Goal: Information Seeking & Learning: Learn about a topic

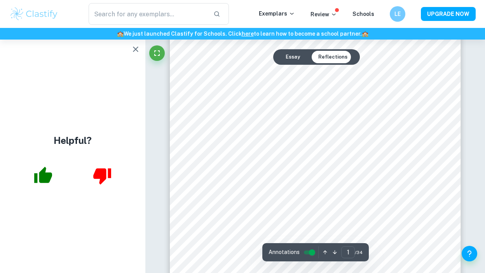
scroll to position [16, 0]
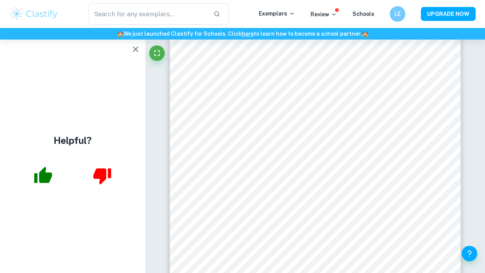
click at [49, 12] on img at bounding box center [33, 14] width 49 height 16
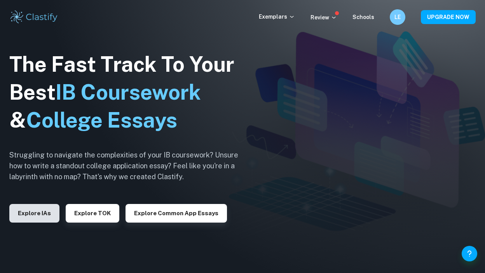
click at [33, 204] on button "Explore IAs" at bounding box center [34, 213] width 50 height 19
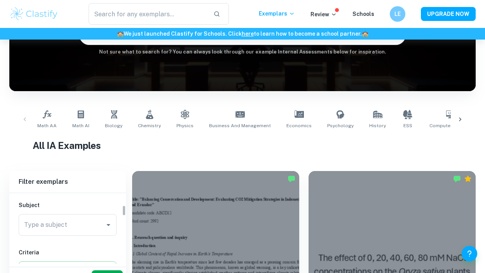
scroll to position [82, 0]
click at [75, 224] on input "Type a subject" at bounding box center [61, 224] width 79 height 15
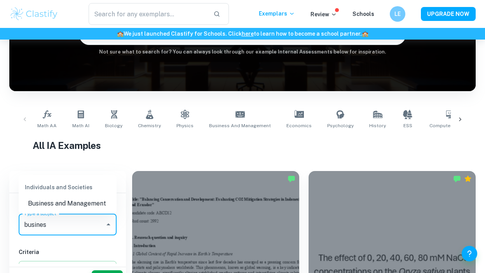
click at [87, 200] on li "Business and Management" at bounding box center [68, 204] width 98 height 14
type input "Business and Management"
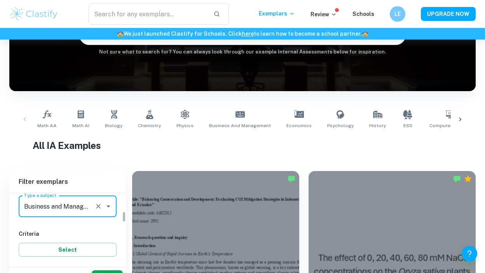
scroll to position [89, 0]
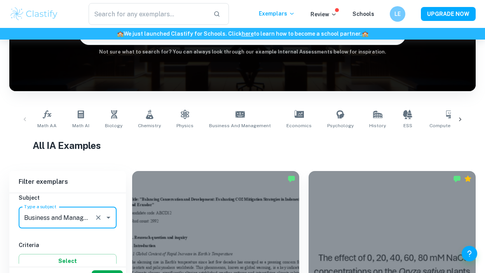
click at [100, 271] on button "Apply" at bounding box center [107, 278] width 31 height 14
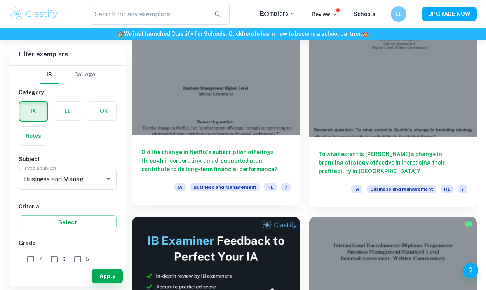
scroll to position [250, 0]
click at [249, 131] on div at bounding box center [216, 72] width 168 height 126
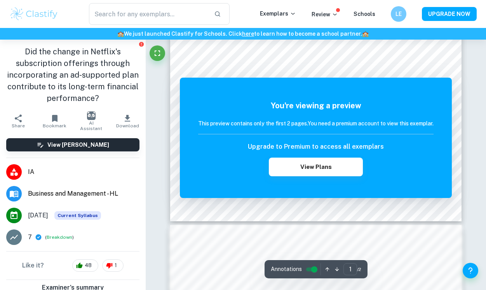
scroll to position [240, 0]
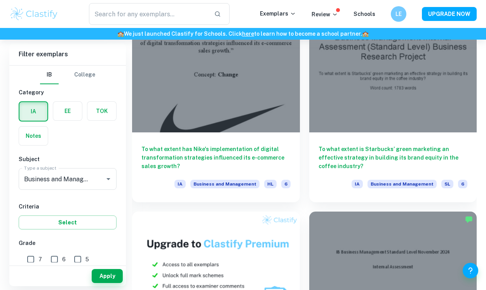
scroll to position [659, 0]
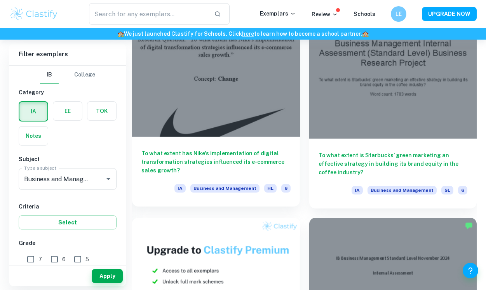
click at [201, 106] on div at bounding box center [216, 74] width 168 height 126
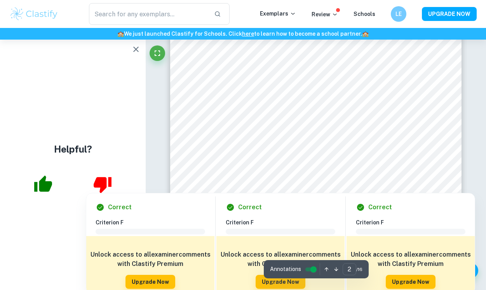
scroll to position [491, 0]
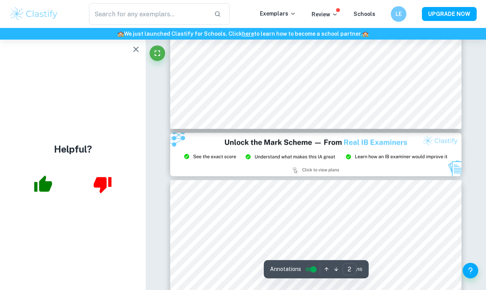
type input "3"
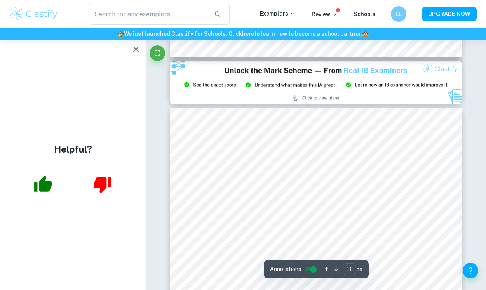
scroll to position [797, 0]
click at [314, 97] on img at bounding box center [316, 83] width 292 height 44
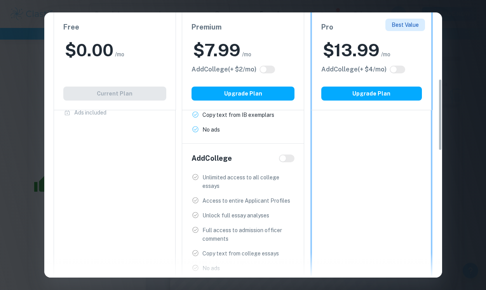
scroll to position [252, 0]
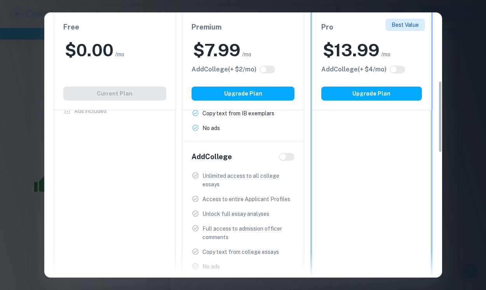
click at [288, 157] on input "checkbox" at bounding box center [282, 157] width 19 height 6
checkbox input "true"
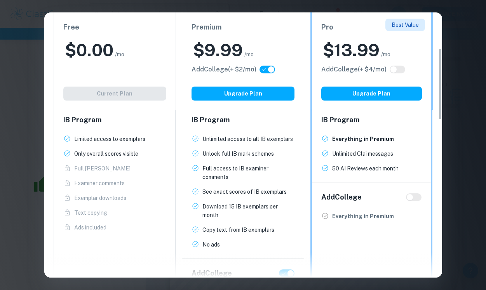
scroll to position [136, 0]
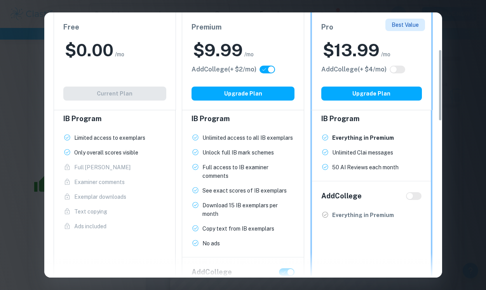
click at [414, 197] on input "checkbox" at bounding box center [409, 196] width 19 height 6
checkbox input "true"
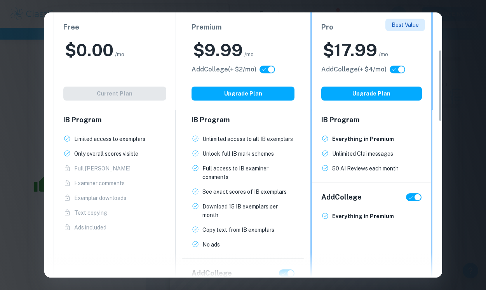
scroll to position [138, 0]
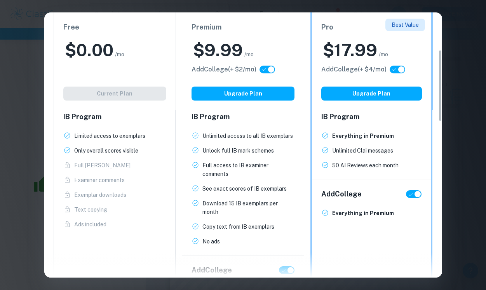
click at [464, 98] on div "Easily Ace Your IB Coursework & Crush College Essays. Get Clastify Premium Get …" at bounding box center [243, 145] width 486 height 290
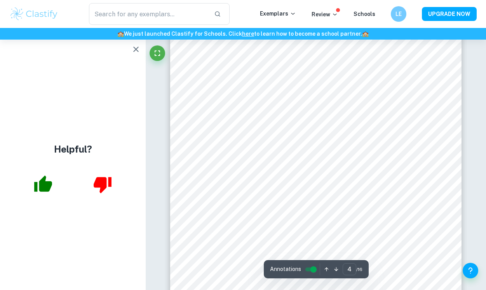
scroll to position [1352, 0]
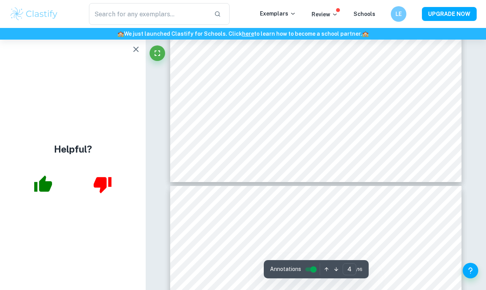
type input "3"
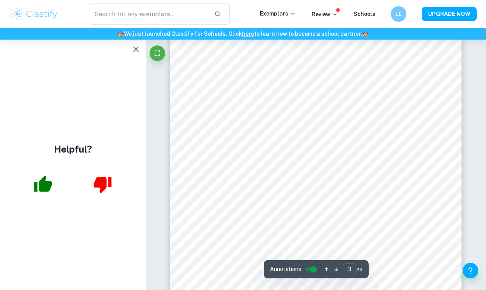
scroll to position [891, 0]
